Goal: Task Accomplishment & Management: Use online tool/utility

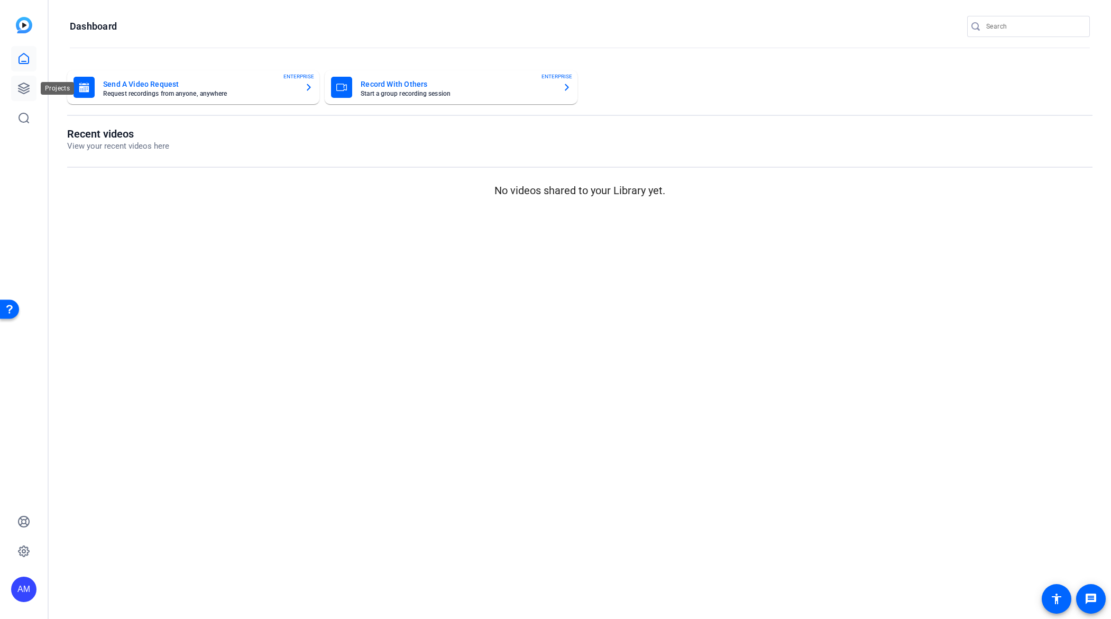
click at [22, 89] on icon at bounding box center [23, 88] width 13 height 13
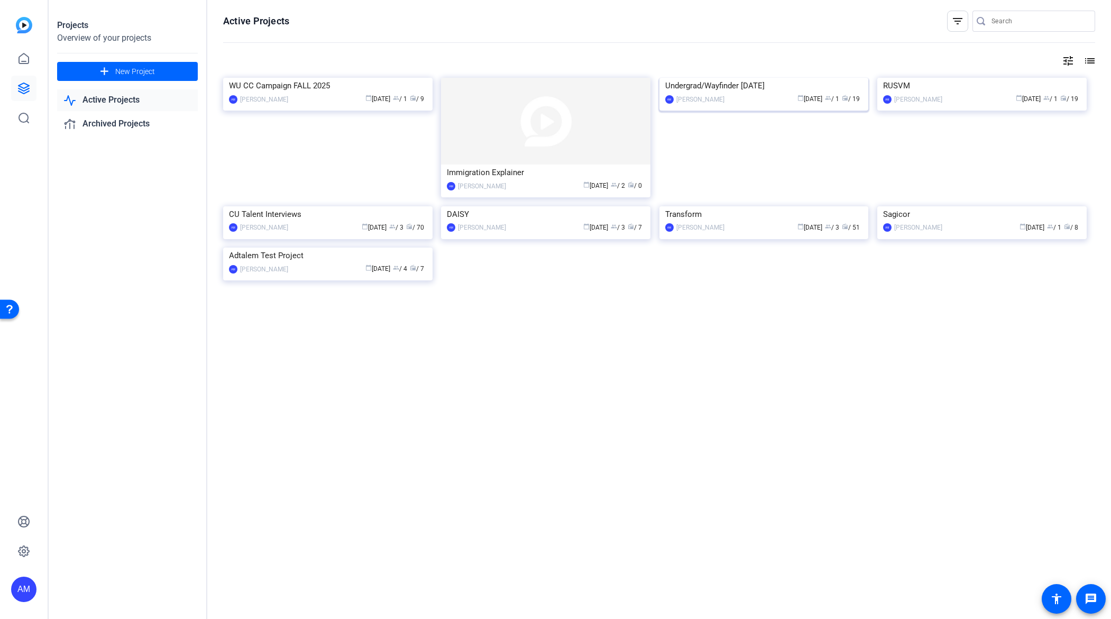
click at [717, 94] on div "Undergrad/Wayfinder June 2025" at bounding box center [764, 86] width 198 height 16
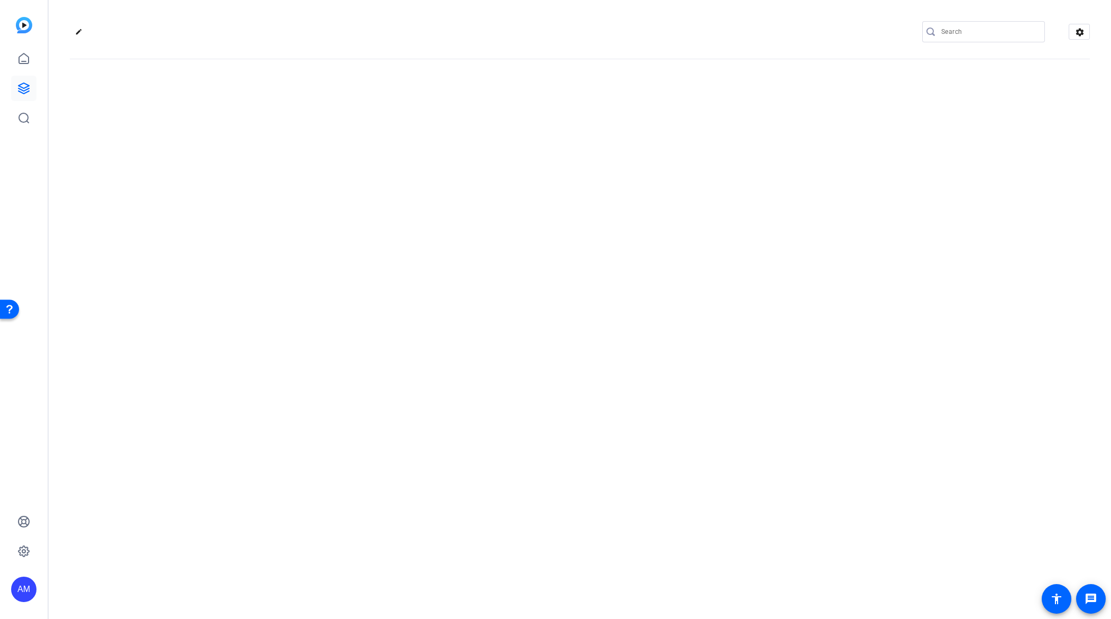
click at [717, 171] on div "edit settings" at bounding box center [580, 309] width 1063 height 619
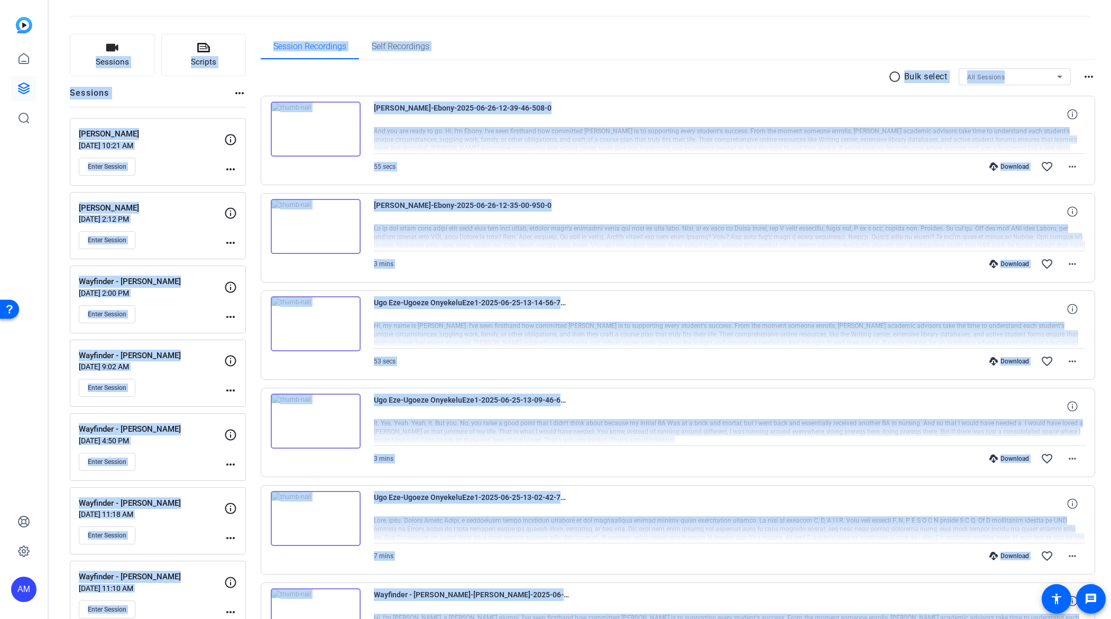
scroll to position [53, 0]
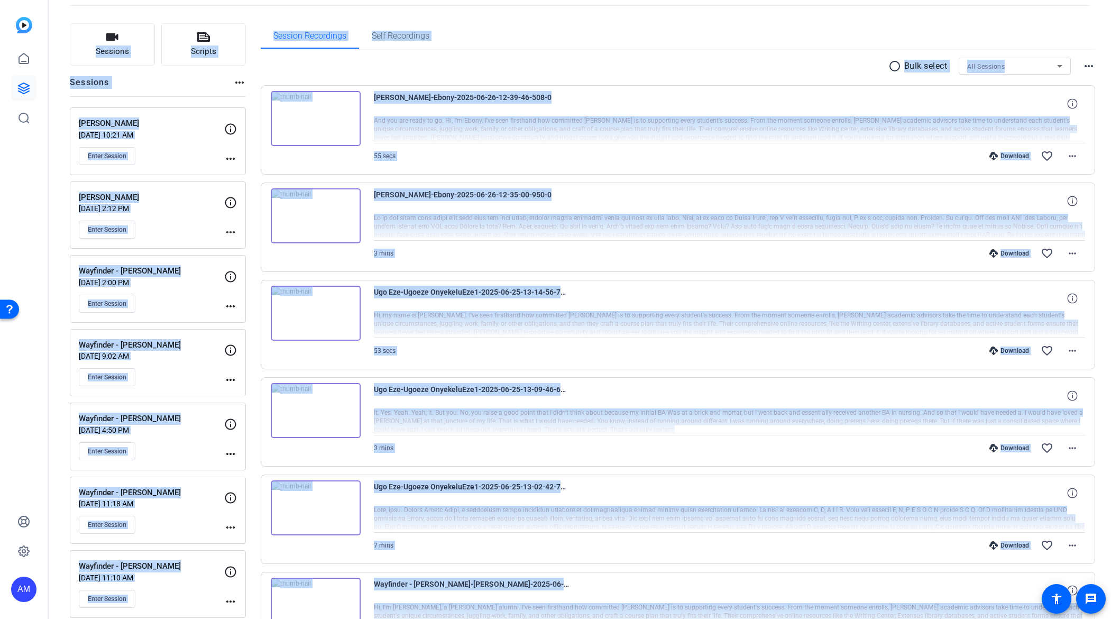
click at [254, 250] on div "Sessions Scripts Sessions more_horiz Ebony Foster Jun 26, 2025 @ 10:21 AM Enter…" at bounding box center [580, 563] width 1063 height 1107
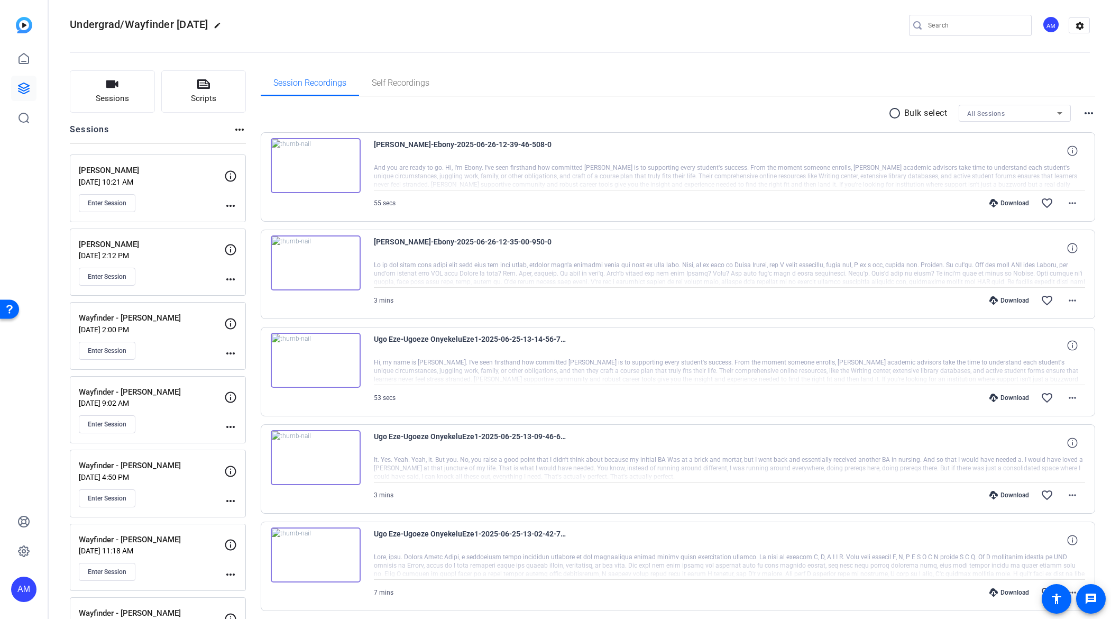
scroll to position [0, 0]
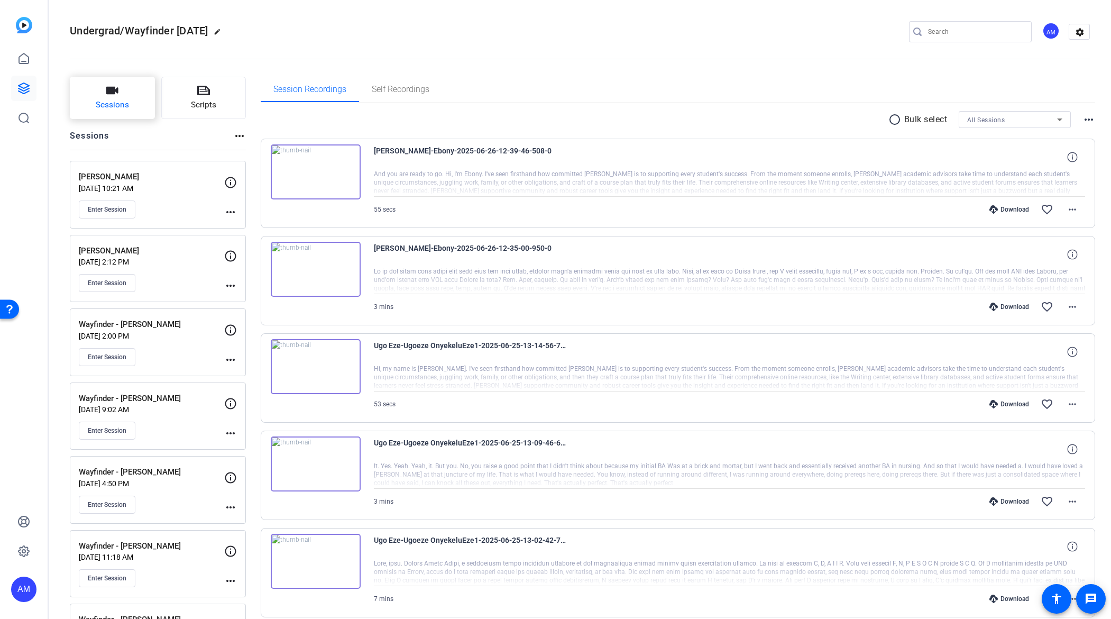
click at [113, 95] on icon "button" at bounding box center [112, 90] width 13 height 13
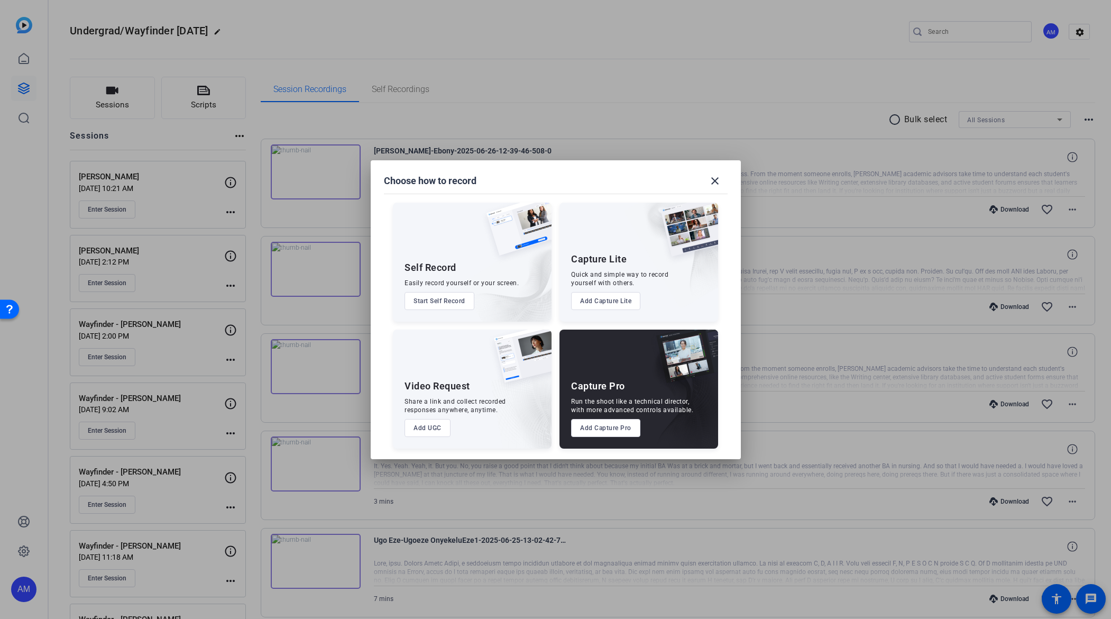
click at [608, 429] on button "Add Capture Pro" at bounding box center [605, 428] width 69 height 18
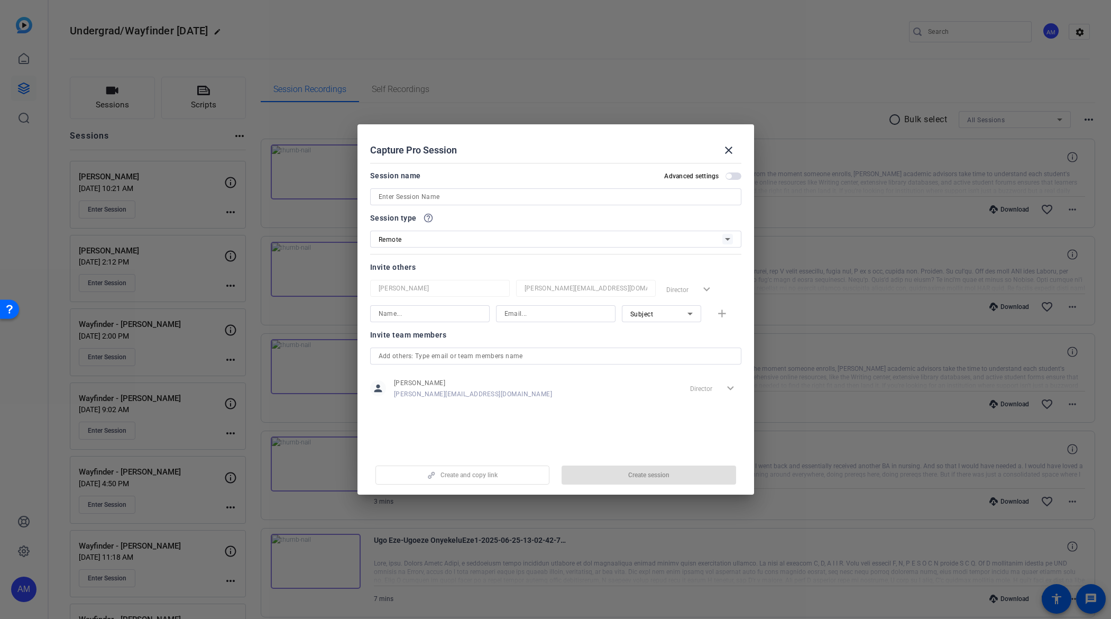
click at [463, 195] on input at bounding box center [556, 196] width 354 height 13
type input "Swan Gray"
click at [645, 475] on span "Create session" at bounding box center [648, 475] width 41 height 8
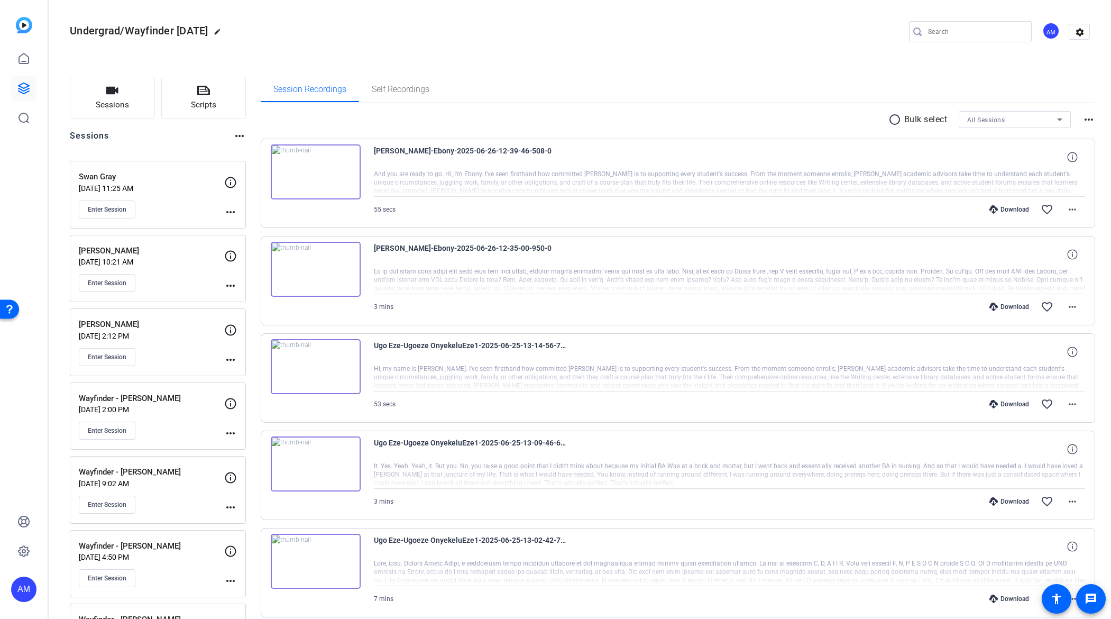
click at [234, 211] on mat-icon "more_horiz" at bounding box center [230, 212] width 13 height 13
click at [228, 185] on div at bounding box center [555, 309] width 1111 height 619
click at [229, 182] on icon at bounding box center [230, 182] width 13 height 13
click at [116, 204] on button "Enter Session" at bounding box center [107, 209] width 57 height 18
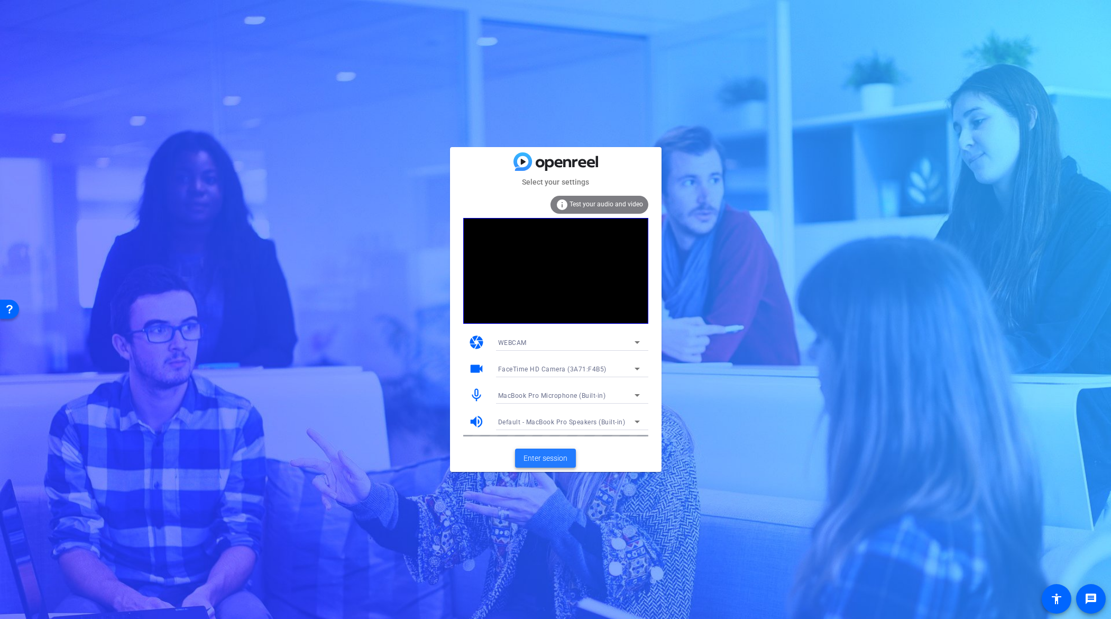
click at [546, 460] on span "Enter session" at bounding box center [546, 458] width 44 height 11
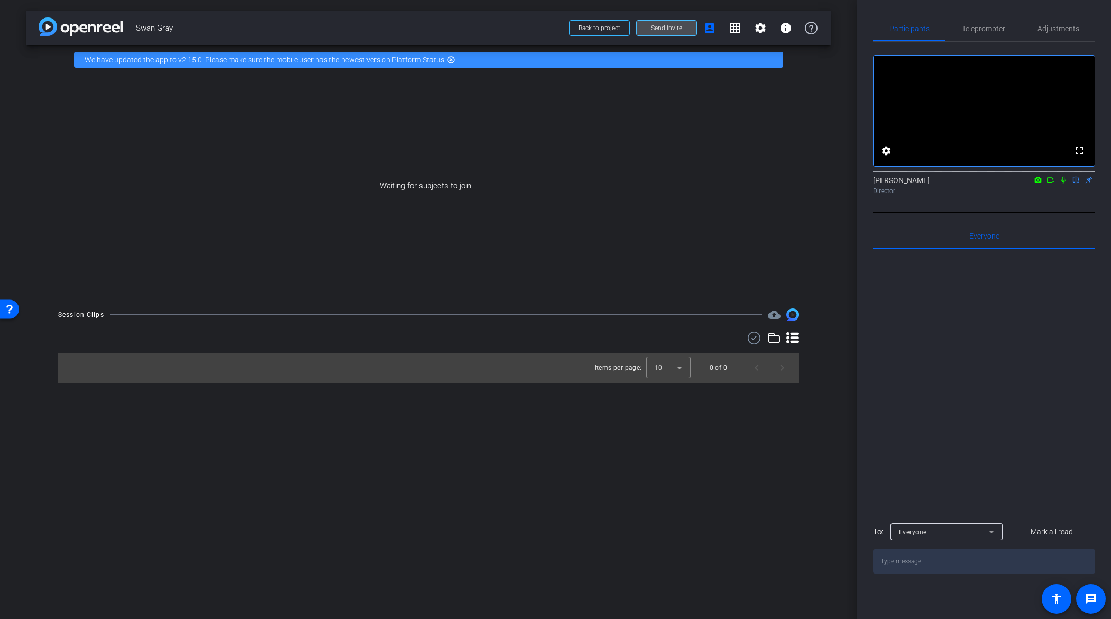
click at [662, 26] on span "Send invite" at bounding box center [666, 28] width 31 height 8
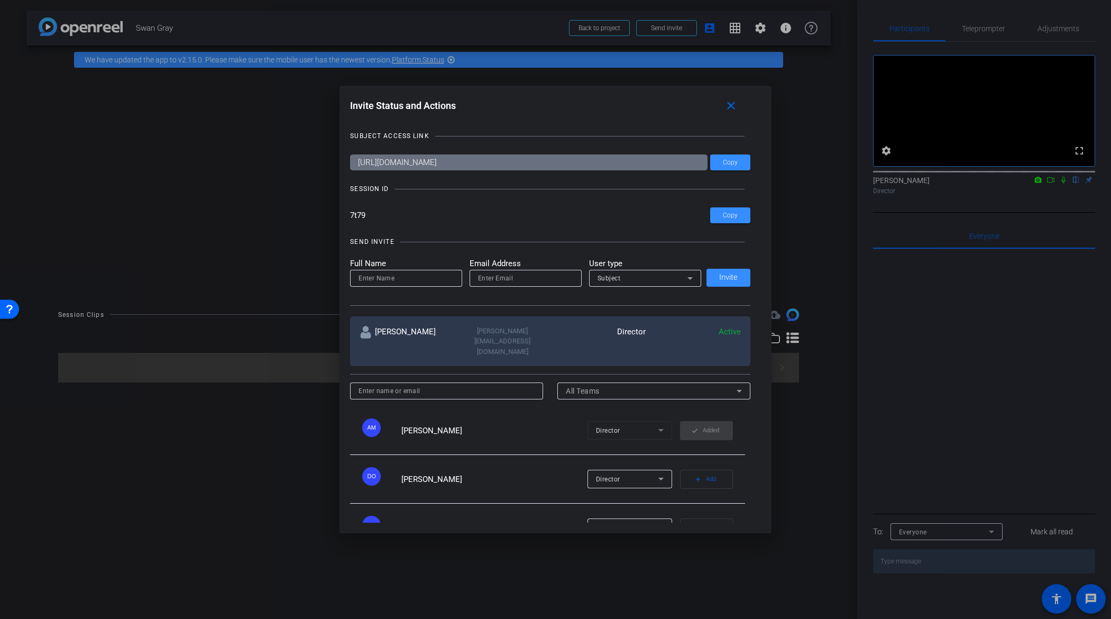
drag, startPoint x: 395, startPoint y: 216, endPoint x: 344, endPoint y: 212, distance: 50.5
click at [344, 212] on div "Invite Status and Actions close SUBJECT ACCESS LINK [URL][DOMAIN_NAME] Copy SES…" at bounding box center [556, 309] width 432 height 447
